Goal: Transaction & Acquisition: Purchase product/service

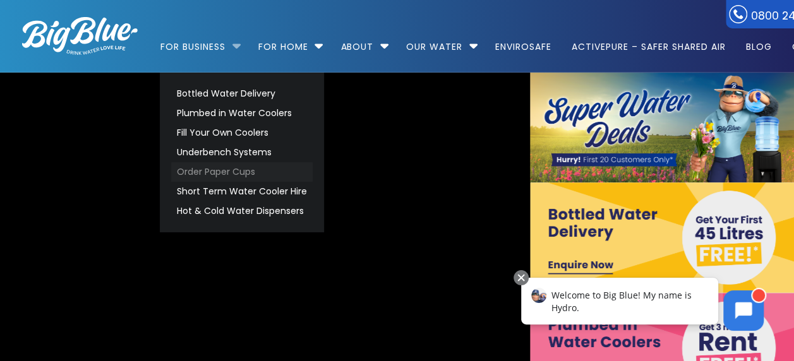
click at [216, 169] on link "Order Paper Cups" at bounding box center [241, 172] width 141 height 20
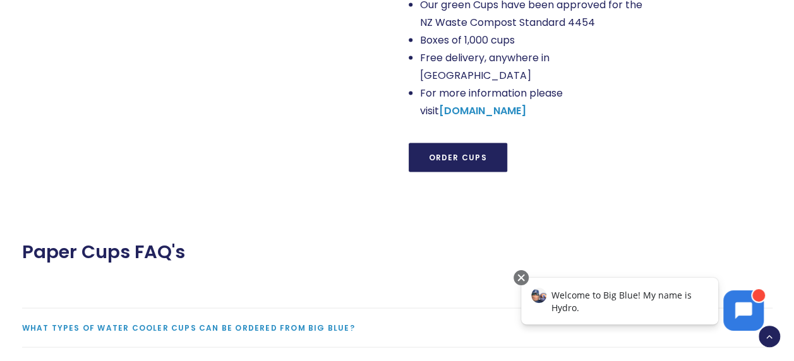
scroll to position [1263, 0]
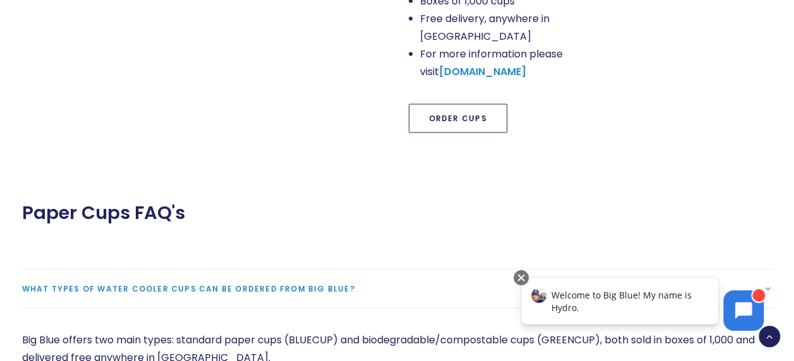
click at [454, 104] on link "Order Cups" at bounding box center [458, 118] width 99 height 29
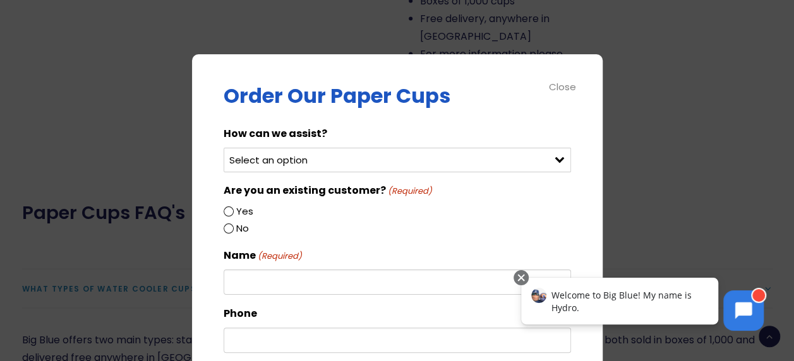
click at [335, 157] on select "Select an option Order green cups Order blue cups I need something else" at bounding box center [397, 160] width 347 height 25
select select "Order blue cups"
click at [224, 148] on select "Select an option Order green cups Order blue cups I need something else" at bounding box center [397, 160] width 347 height 25
click at [226, 232] on div "No" at bounding box center [397, 228] width 347 height 17
click at [227, 231] on input "No" at bounding box center [229, 229] width 10 height 10
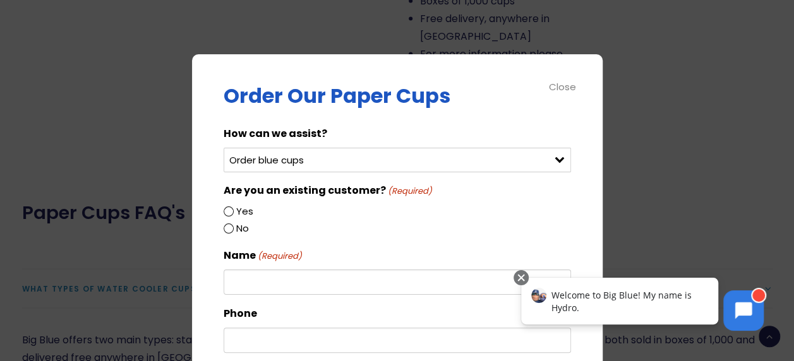
radio input "true"
click at [227, 225] on input "No" at bounding box center [229, 229] width 10 height 10
click at [521, 277] on div at bounding box center [520, 277] width 15 height 15
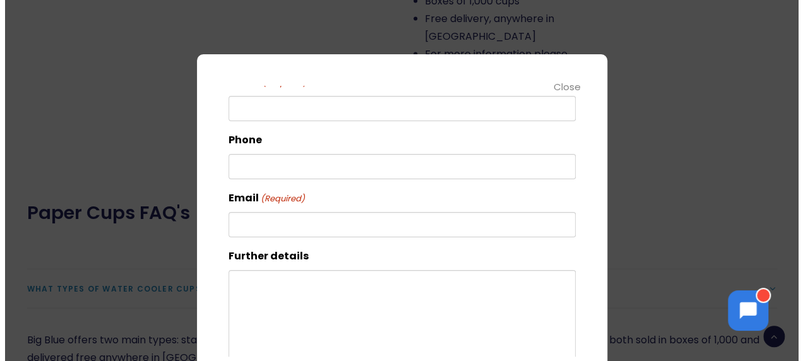
scroll to position [0, 0]
